Goal: Task Accomplishment & Management: Manage account settings

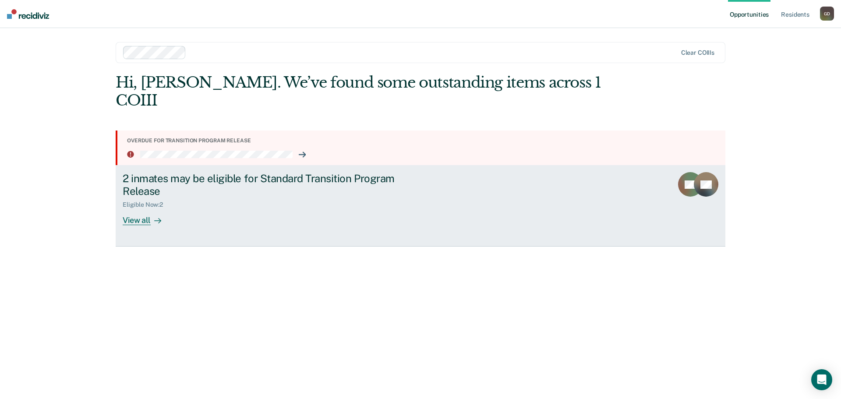
click at [134, 208] on div "View all" at bounding box center [147, 216] width 49 height 17
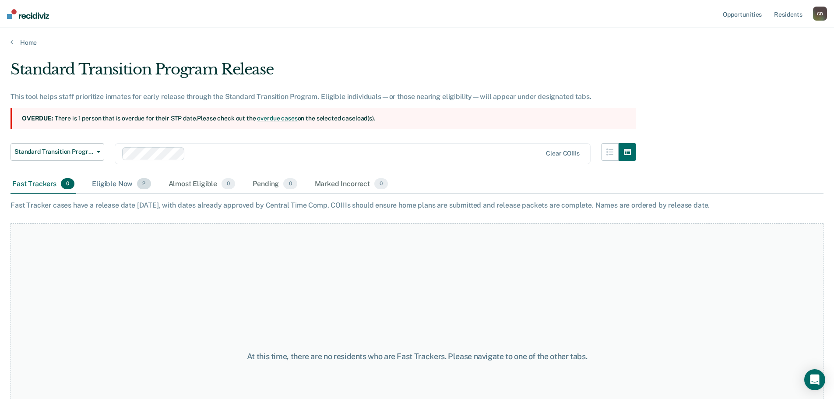
click at [115, 184] on div "Eligible Now 2" at bounding box center [121, 184] width 62 height 19
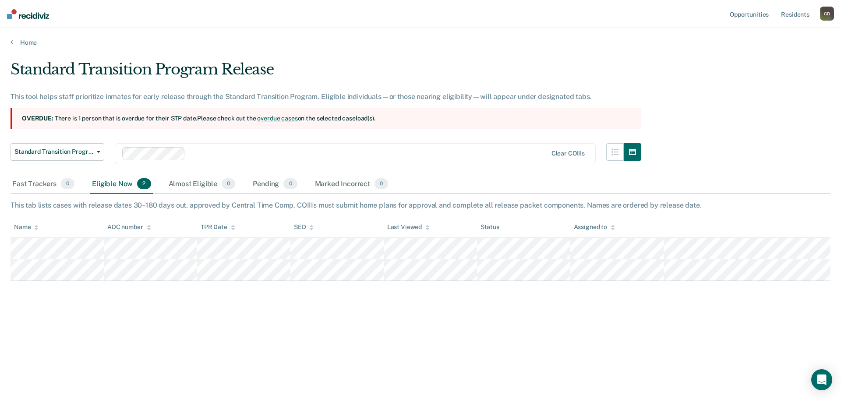
click at [281, 118] on link "overdue cases" at bounding box center [277, 118] width 40 height 7
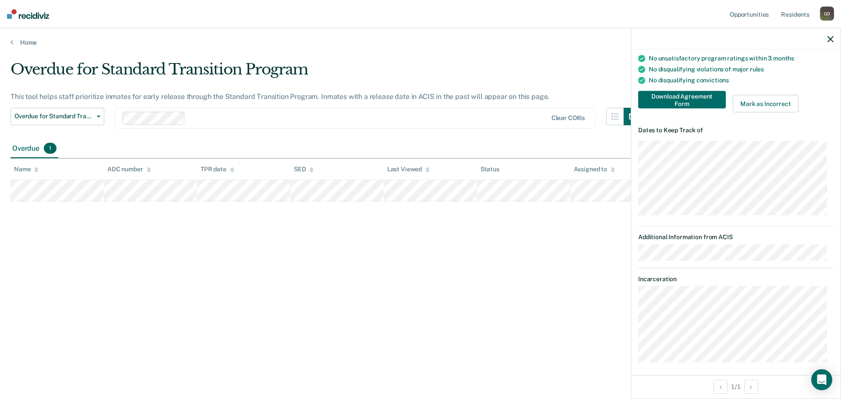
scroll to position [151, 0]
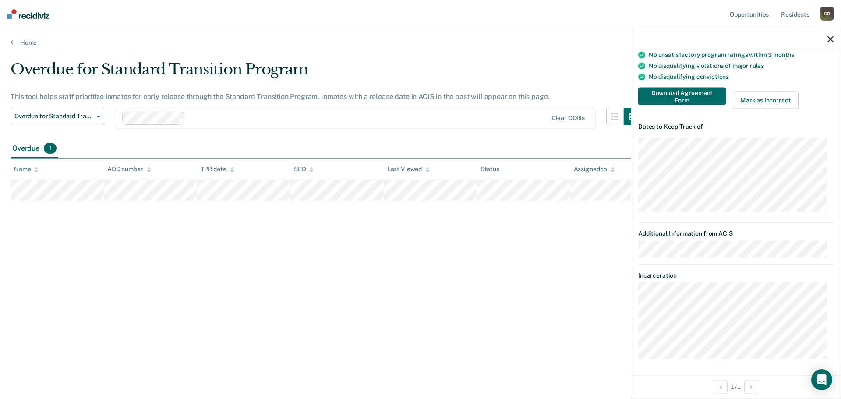
click at [833, 37] on icon "button" at bounding box center [830, 39] width 6 height 6
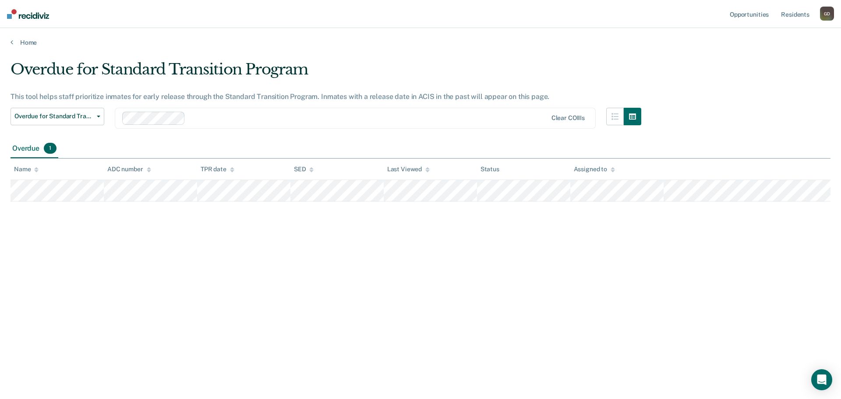
click at [830, 14] on div "G D" at bounding box center [827, 14] width 14 height 14
click at [763, 56] on link "Log Out" at bounding box center [791, 57] width 70 height 7
